Goal: Transaction & Acquisition: Purchase product/service

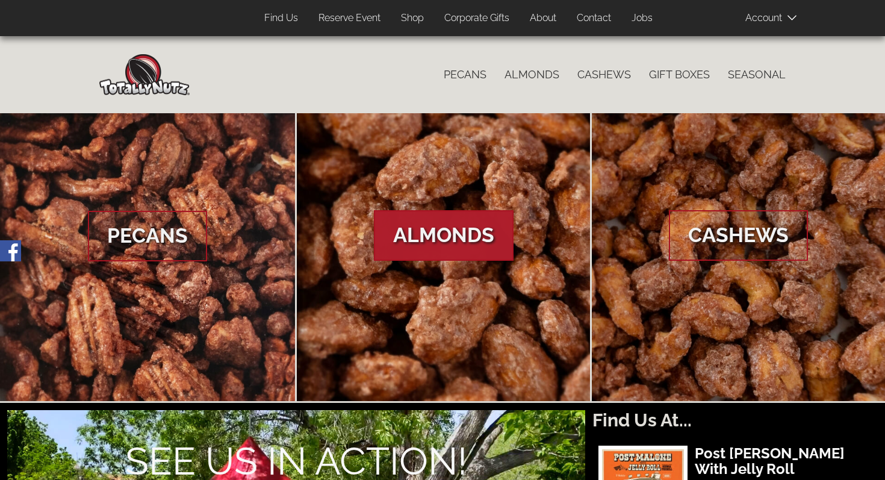
click at [476, 200] on link "Almonds" at bounding box center [444, 257] width 294 height 288
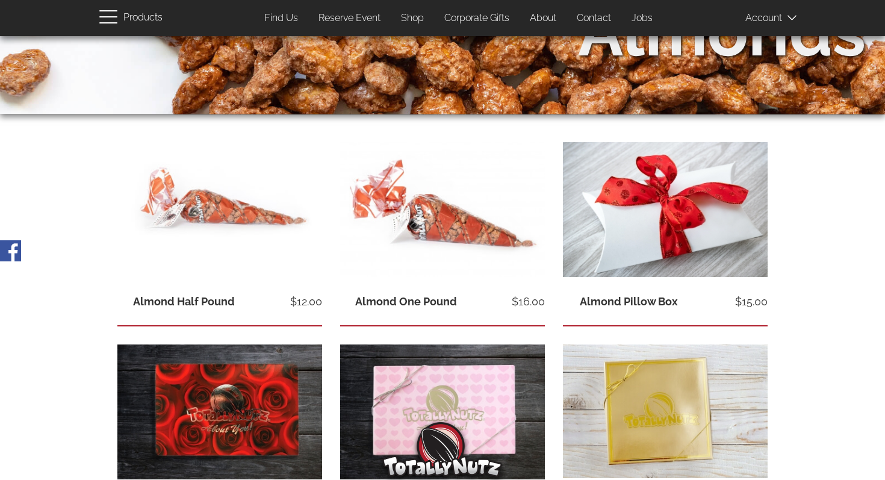
scroll to position [140, 0]
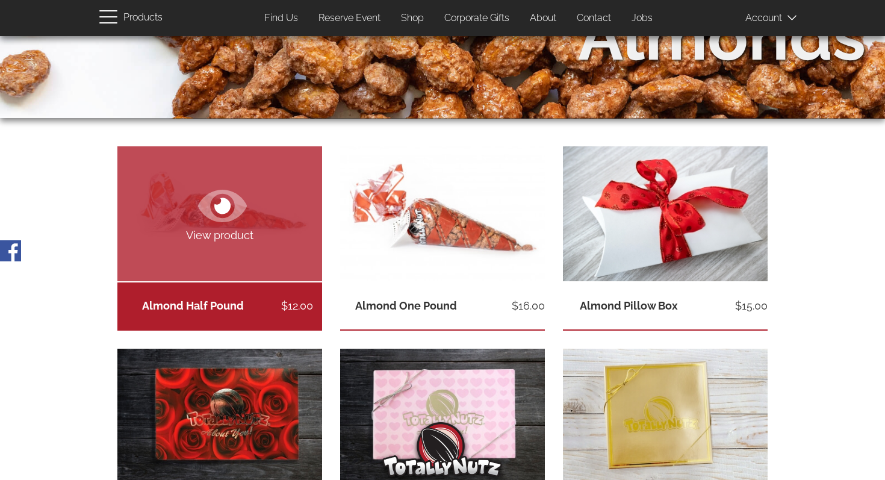
click at [213, 267] on link "View product" at bounding box center [219, 213] width 205 height 135
click at [220, 197] on icon at bounding box center [222, 205] width 49 height 43
